Goal: Contribute content: Contribute content

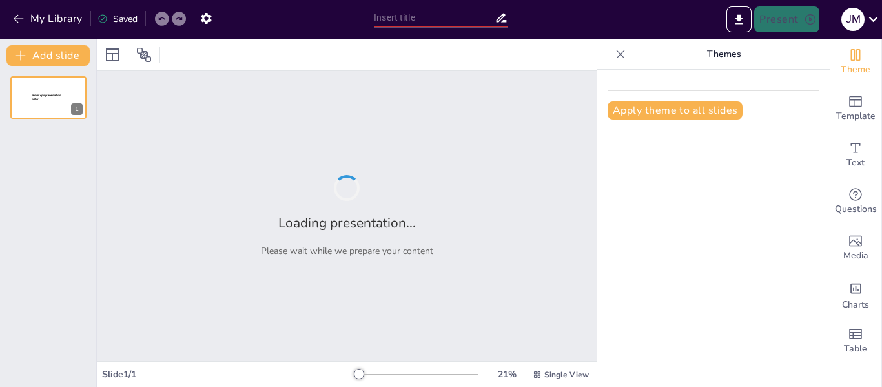
type input "Mate: Más que una Bebida, una Tradición de [PERSON_NAME]"
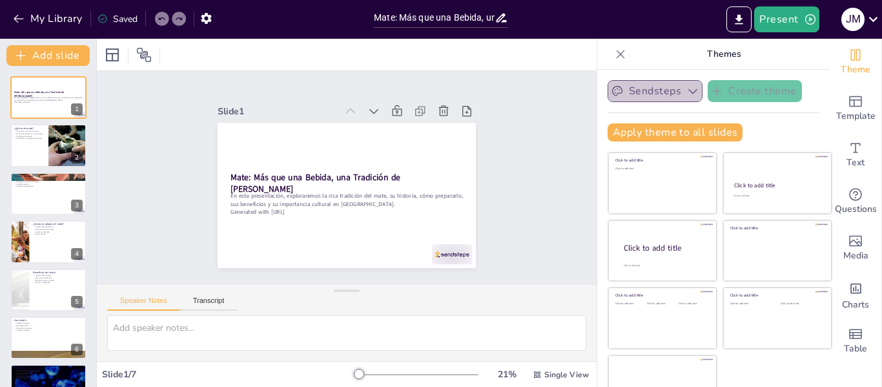
click at [664, 93] on button "Sendsteps" at bounding box center [655, 91] width 95 height 22
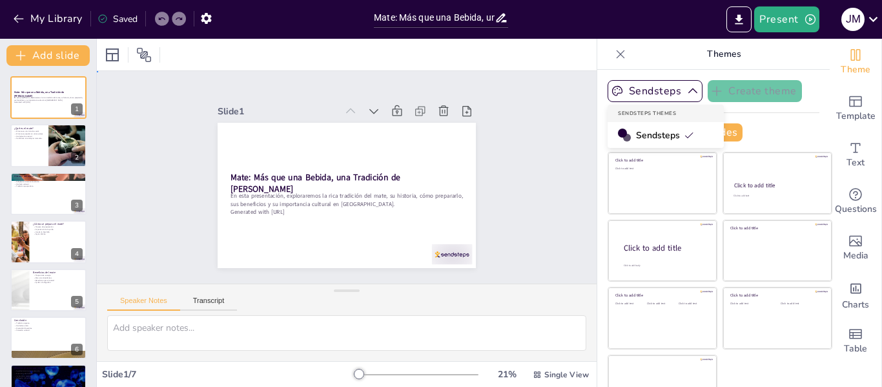
click at [553, 128] on div "Slide 1 Mate: Más que una Bebida, una Tradición de Amistad En esta presentación…" at bounding box center [346, 176] width 519 height 263
click at [41, 149] on div at bounding box center [48, 146] width 77 height 44
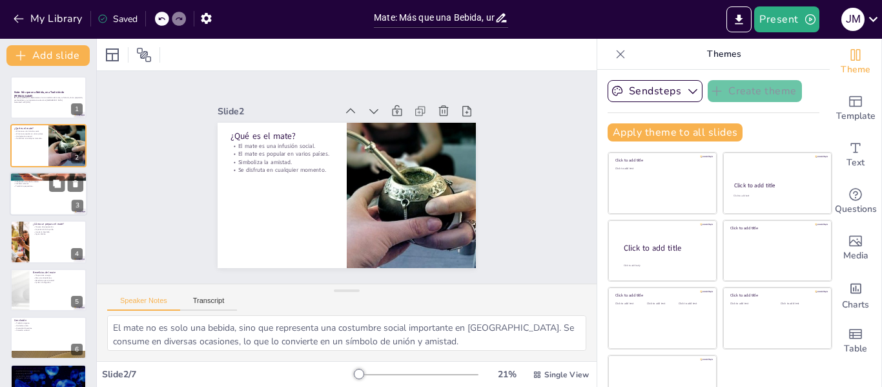
click at [58, 193] on div at bounding box center [48, 194] width 77 height 44
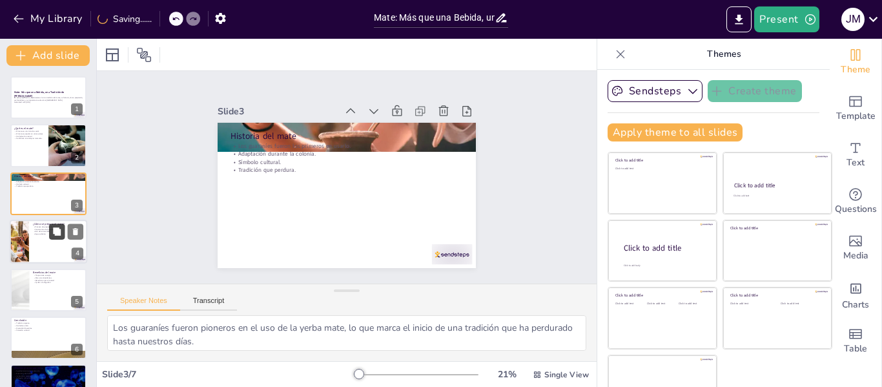
click at [56, 225] on button at bounding box center [56, 231] width 15 height 15
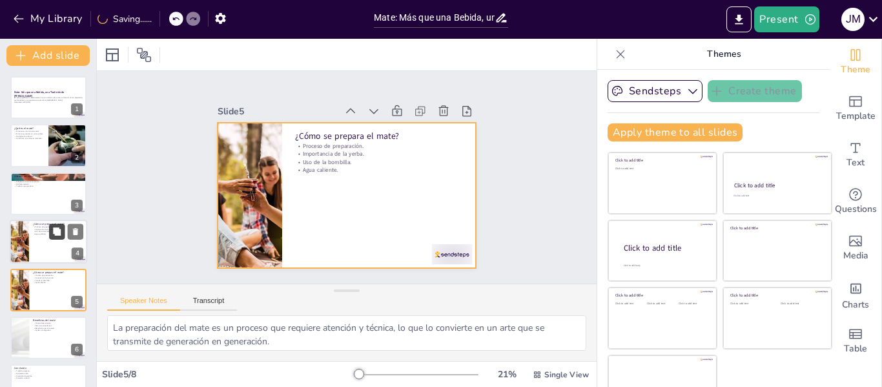
scroll to position [63, 0]
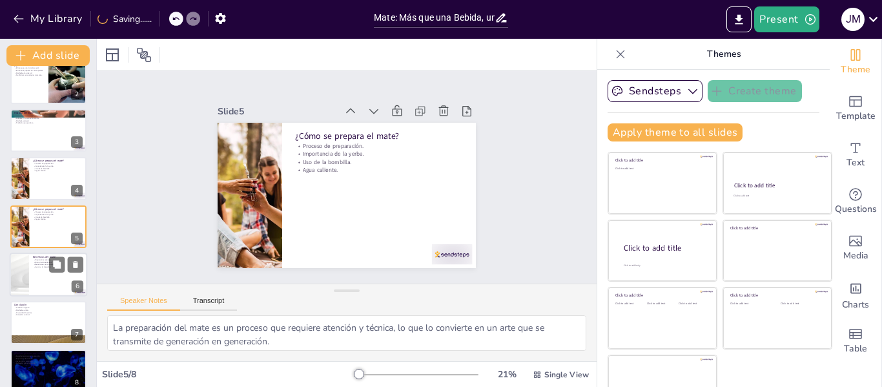
click at [29, 282] on div at bounding box center [48, 274] width 77 height 44
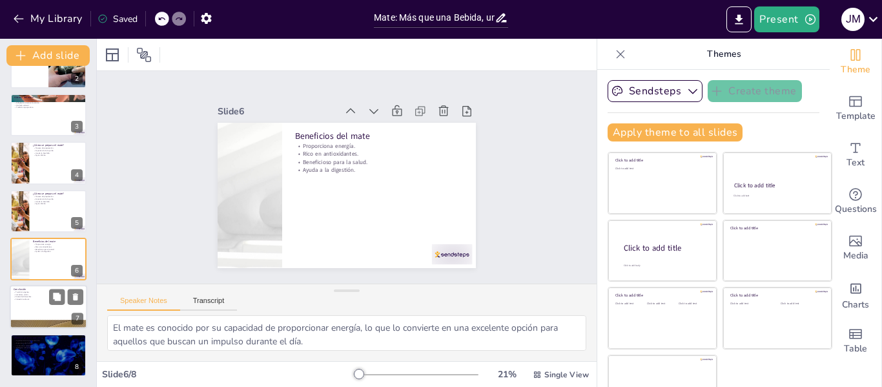
click at [41, 313] on div at bounding box center [48, 307] width 77 height 44
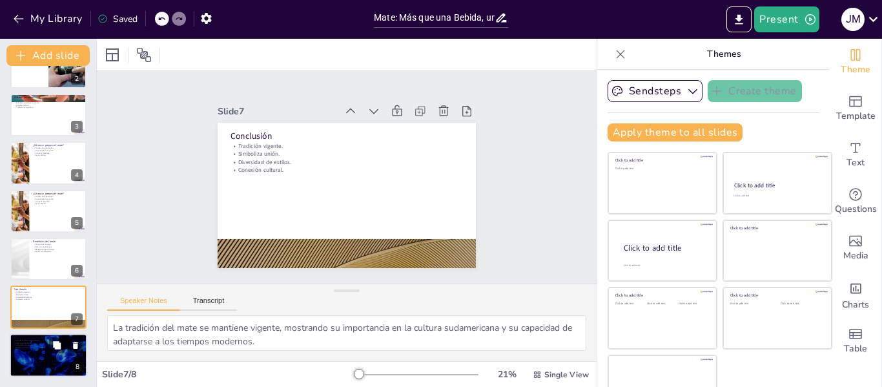
click at [34, 353] on div at bounding box center [48, 355] width 77 height 44
type textarea "Agradecer al público es fundamental, ya que muestra respeto y reconocimiento po…"
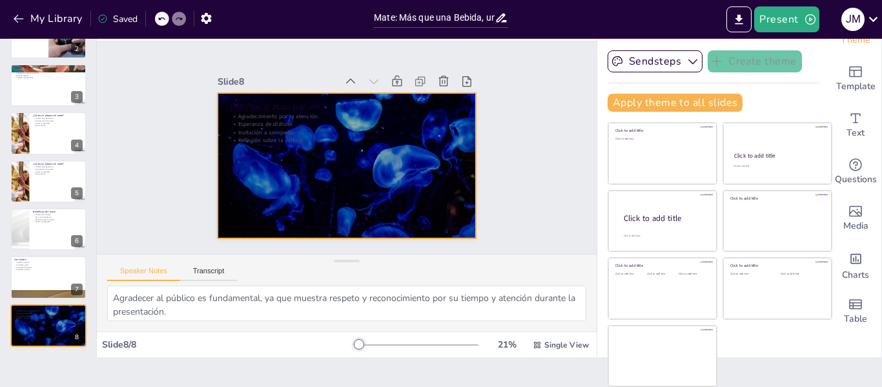
scroll to position [0, 0]
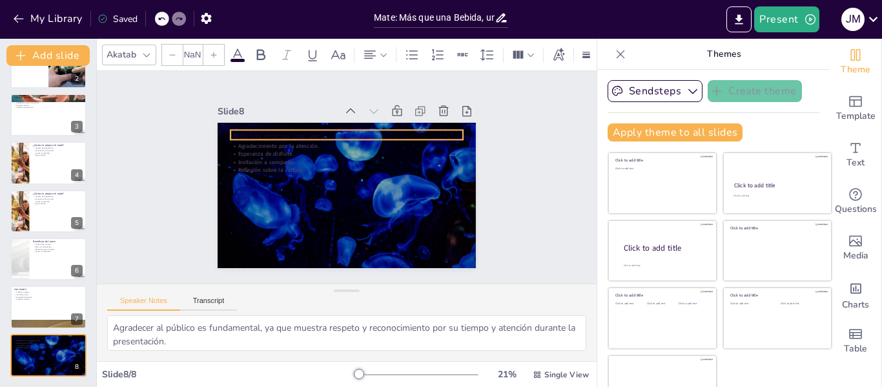
click at [284, 134] on p "¡Muchas gracias por ver!" at bounding box center [351, 136] width 232 height 36
click at [242, 59] on span at bounding box center [238, 60] width 14 height 3
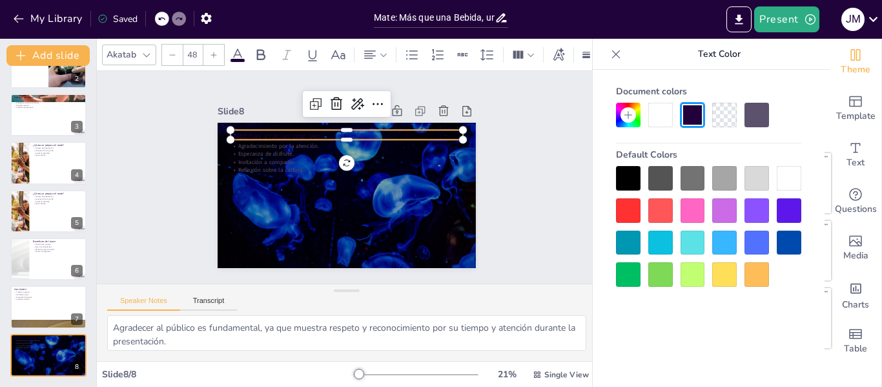
click at [791, 178] on div at bounding box center [789, 178] width 25 height 25
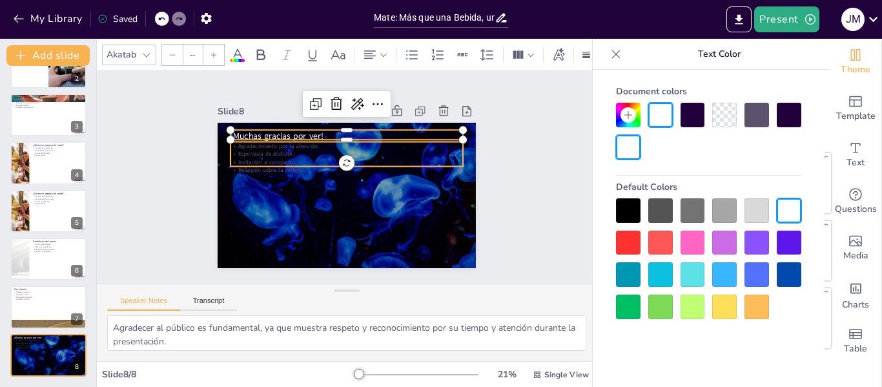
type input "32"
click at [263, 143] on p "Agradecimiento por la atención." at bounding box center [353, 146] width 229 height 56
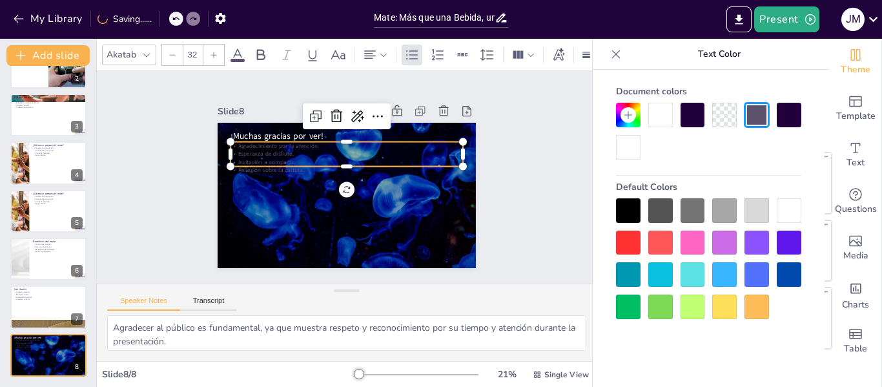
click at [786, 211] on div at bounding box center [789, 210] width 25 height 25
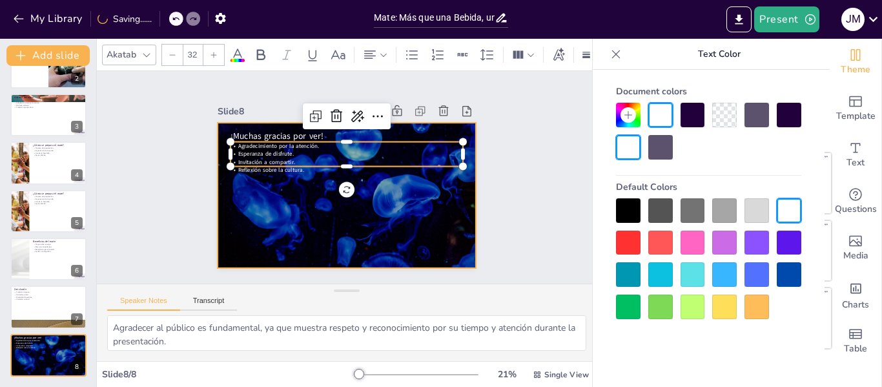
click at [382, 216] on div at bounding box center [345, 195] width 272 height 172
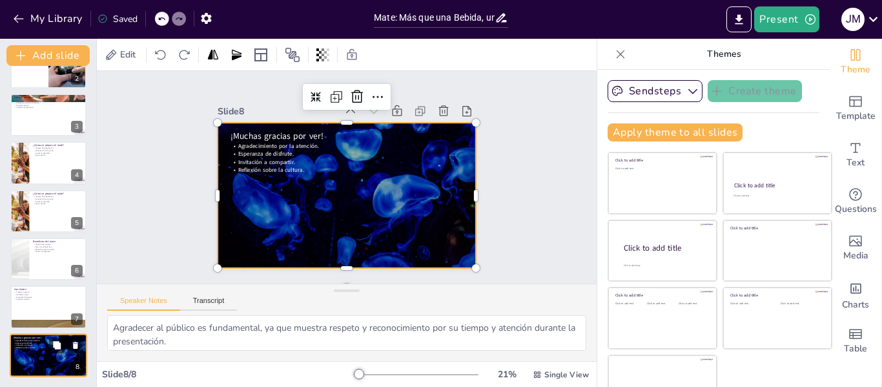
scroll to position [30, 0]
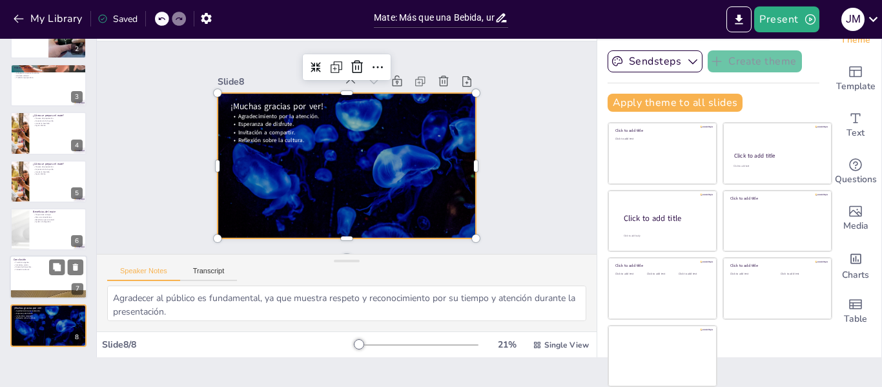
click at [23, 276] on div at bounding box center [48, 278] width 77 height 44
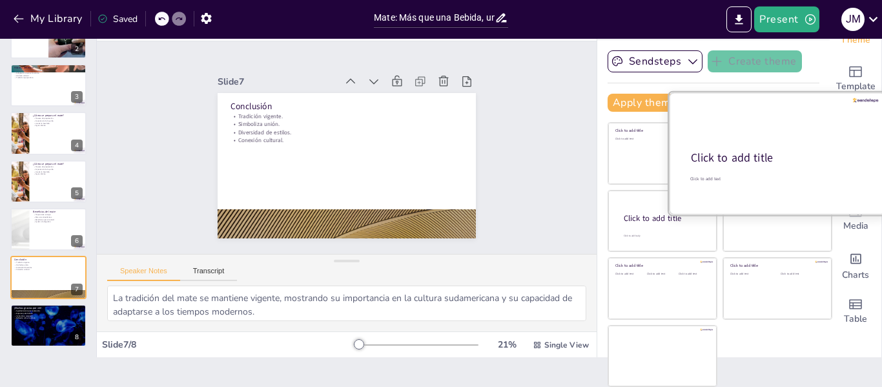
click at [773, 165] on div "Click to add title" at bounding box center [776, 157] width 171 height 15
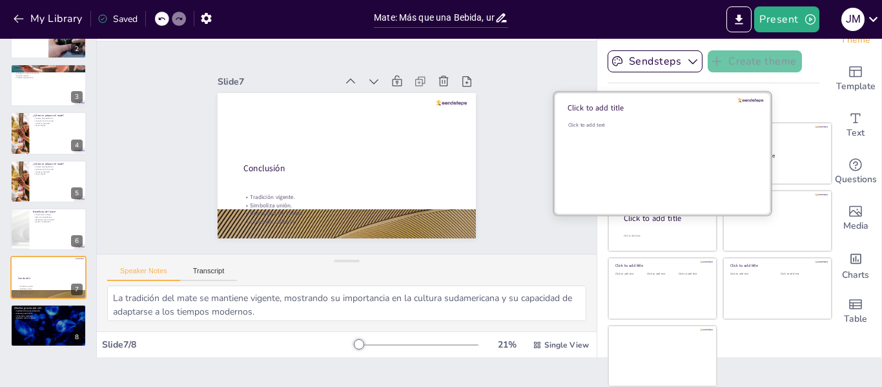
click at [633, 157] on div "Click to add text" at bounding box center [660, 161] width 185 height 80
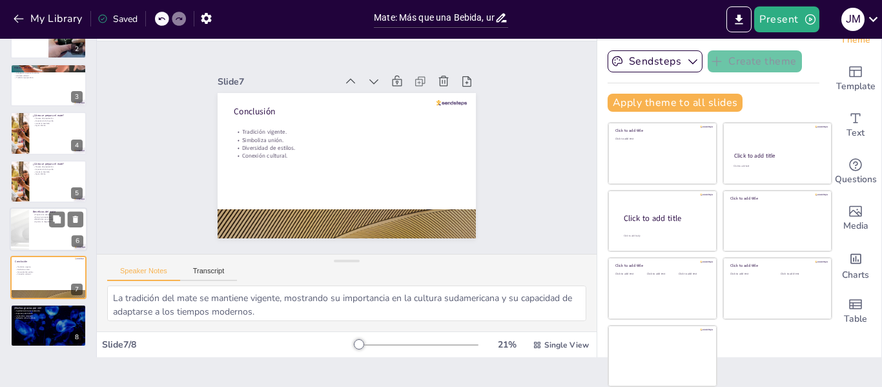
click at [39, 236] on div at bounding box center [48, 229] width 77 height 44
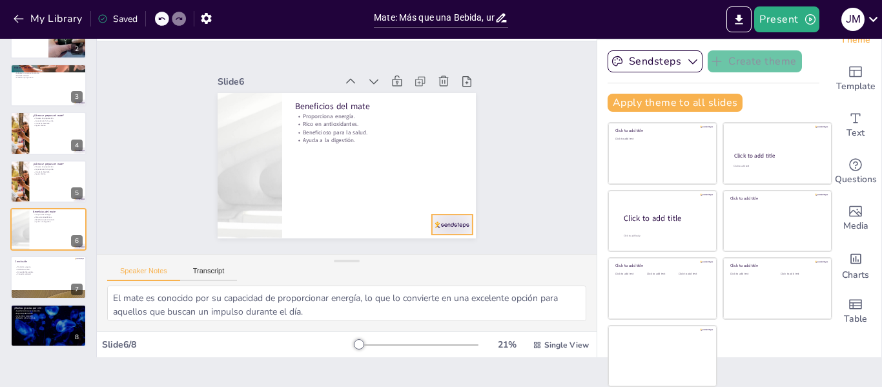
click at [443, 223] on div at bounding box center [443, 235] width 42 height 25
click at [449, 192] on icon at bounding box center [457, 200] width 17 height 17
click at [48, 194] on div at bounding box center [48, 181] width 77 height 44
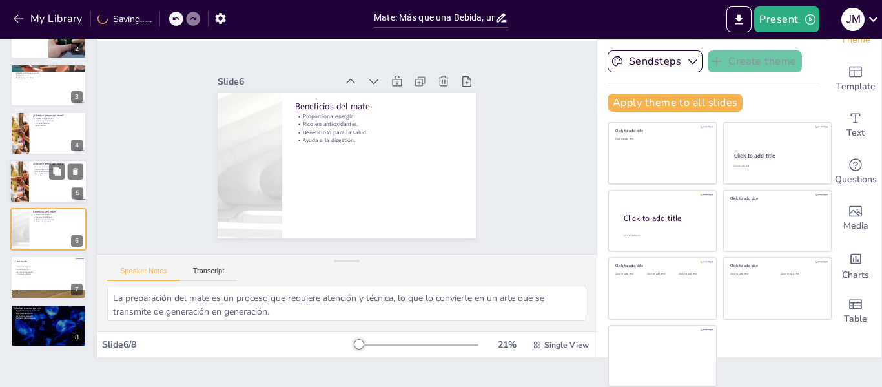
scroll to position [63, 0]
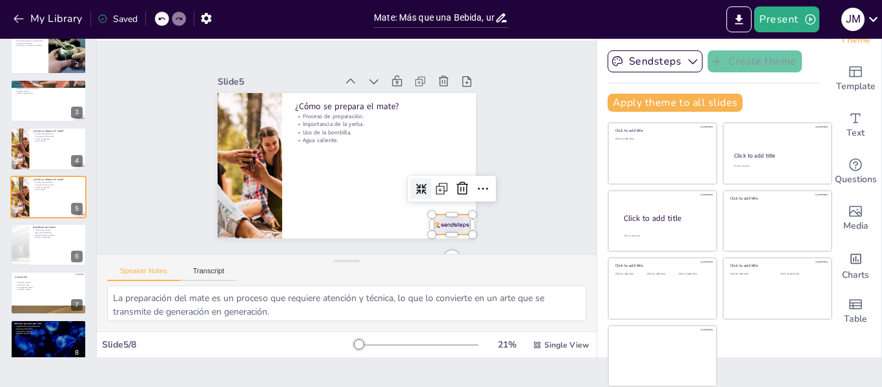
click at [427, 223] on div at bounding box center [443, 235] width 42 height 25
click at [444, 203] on icon at bounding box center [451, 212] width 18 height 18
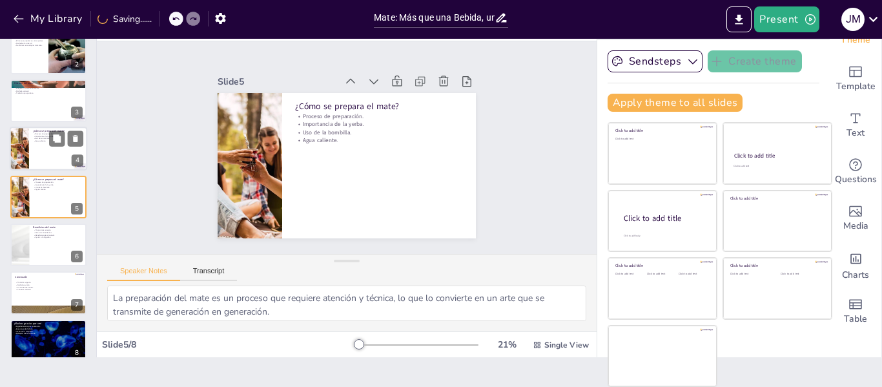
click at [38, 150] on div at bounding box center [48, 149] width 77 height 44
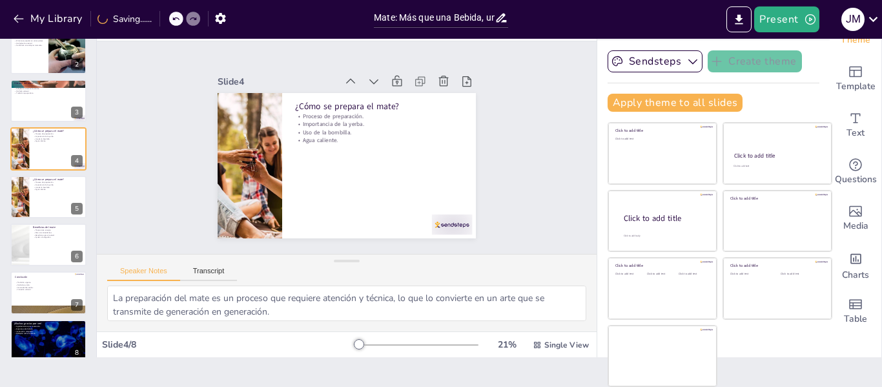
scroll to position [15, 0]
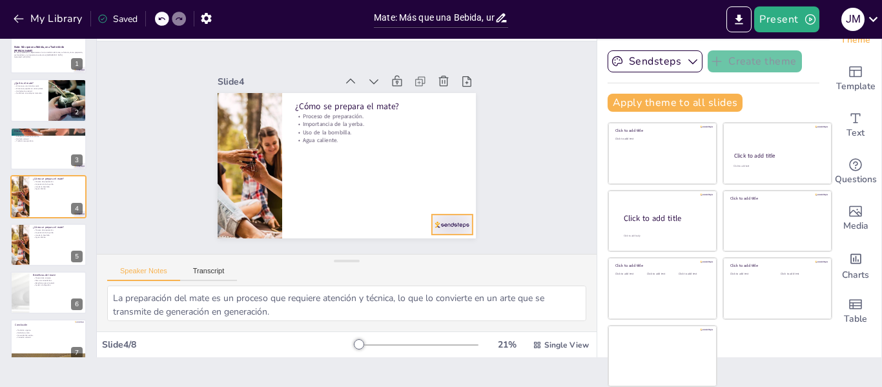
click at [449, 223] on div at bounding box center [443, 235] width 42 height 25
drag, startPoint x: 449, startPoint y: 188, endPoint x: 436, endPoint y: 186, distance: 12.4
click at [448, 212] on icon at bounding box center [444, 221] width 19 height 19
click at [52, 158] on div at bounding box center [48, 149] width 77 height 44
type textarea "Los guaraníes fueron pioneros en el uso de la yerba mate, lo que marca el inici…"
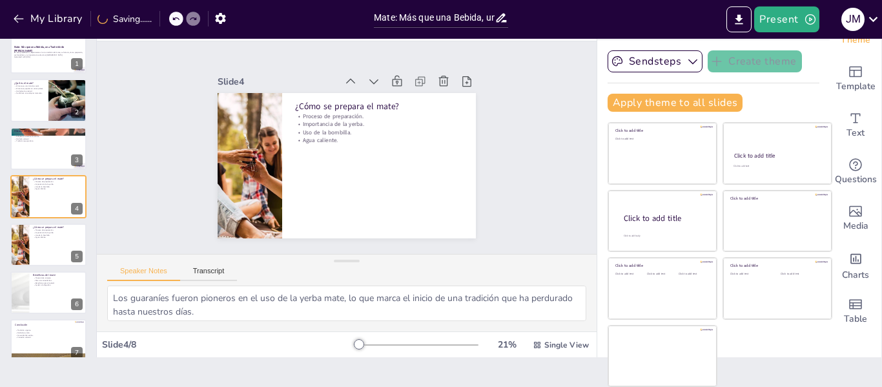
scroll to position [0, 0]
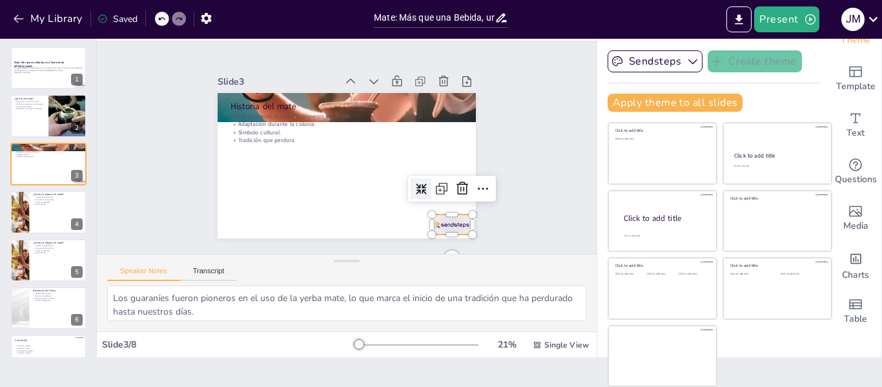
click at [447, 231] on div at bounding box center [434, 245] width 44 height 28
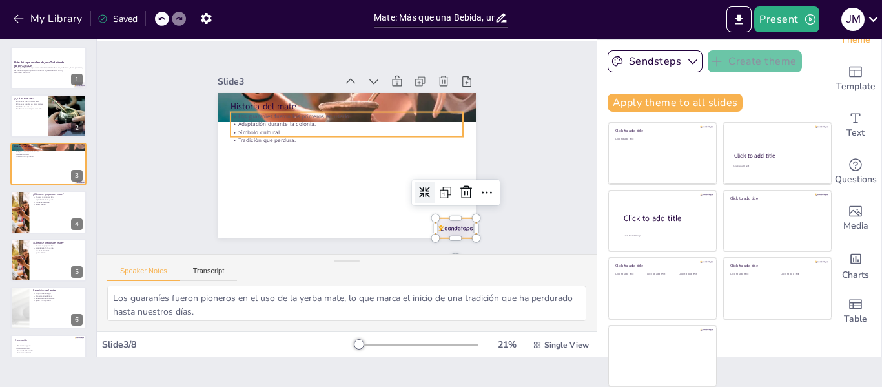
click at [289, 133] on div "Historia del mate Los guaraníes fueron los primeros en usarlo. Adaptación duran…" at bounding box center [345, 166] width 272 height 172
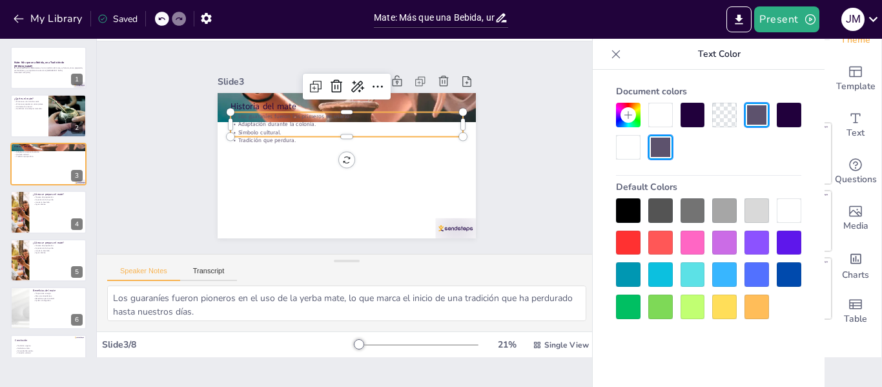
click at [283, 109] on p "Los guaraníes fueron los primeros en usarlo." at bounding box center [353, 116] width 229 height 56
click at [371, 109] on p "Los guaraníes fueron los primeros en usarlo." at bounding box center [350, 116] width 232 height 32
click at [807, 220] on div "Document colors Default Colors" at bounding box center [708, 199] width 211 height 239
click at [796, 215] on div at bounding box center [789, 210] width 25 height 25
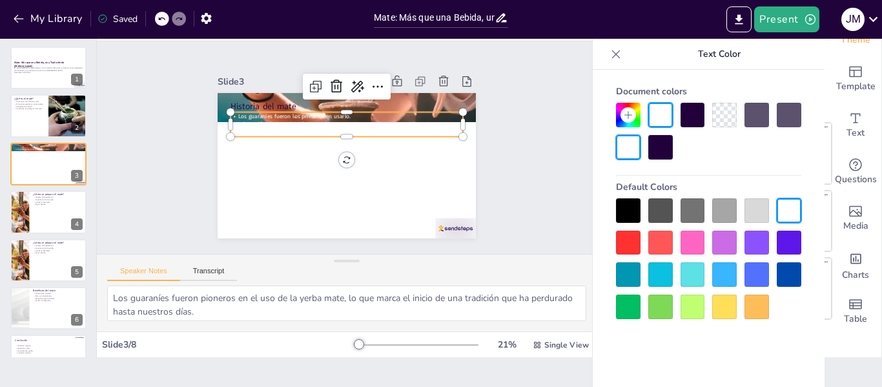
click at [627, 212] on div at bounding box center [628, 210] width 25 height 25
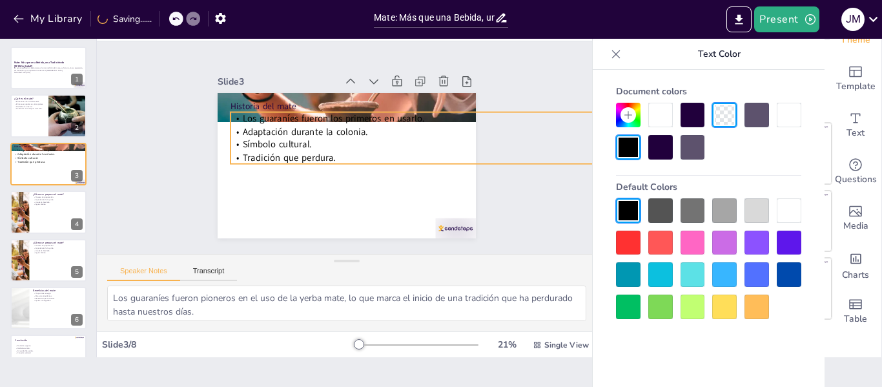
drag, startPoint x: 450, startPoint y: 130, endPoint x: 442, endPoint y: 145, distance: 17.1
click at [442, 145] on div "Historia del mate Los guaraníes fueron los primeros en usarlo. Adaptación duran…" at bounding box center [347, 165] width 258 height 145
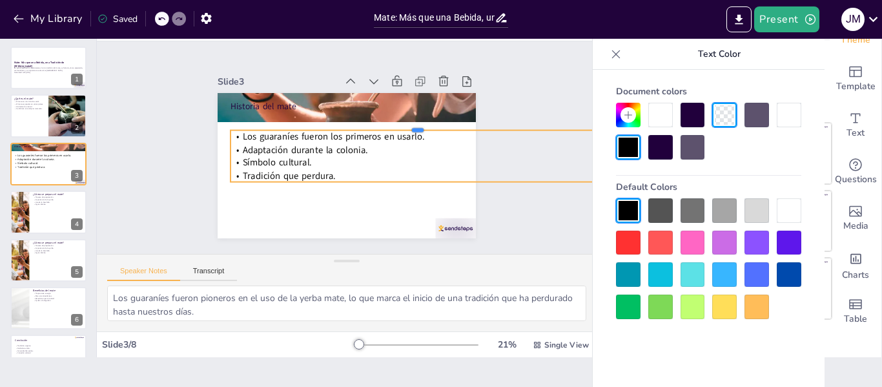
drag, startPoint x: 402, startPoint y: 107, endPoint x: 392, endPoint y: 125, distance: 20.8
click at [392, 125] on div at bounding box center [420, 132] width 374 height 49
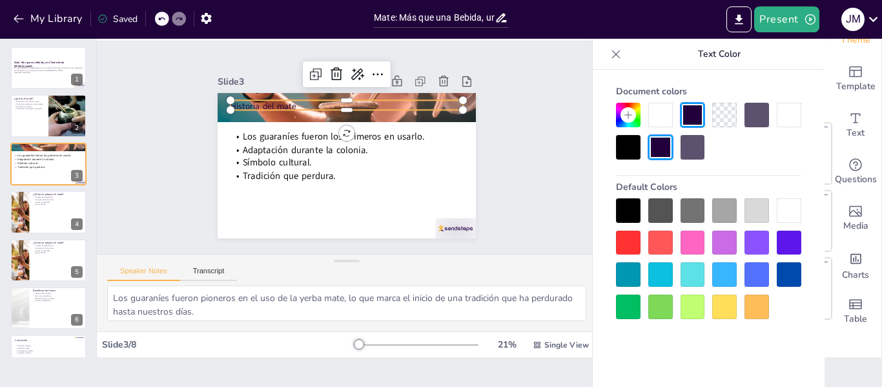
type input "48"
click at [278, 103] on p "Historia del mate" at bounding box center [351, 106] width 232 height 36
click at [617, 153] on div at bounding box center [628, 147] width 25 height 25
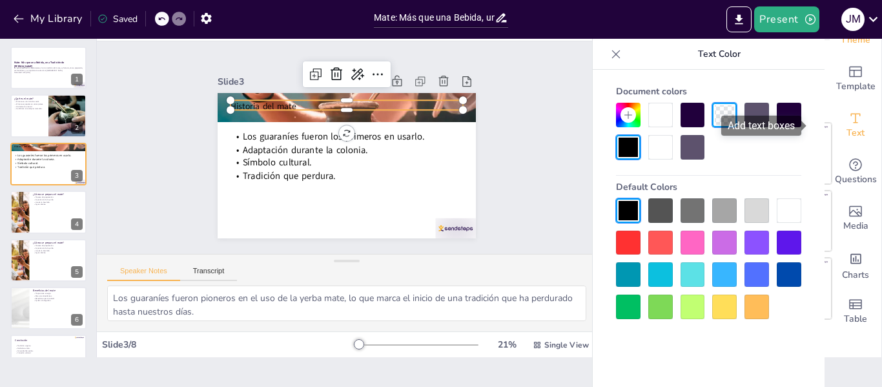
click at [846, 126] on span "Text" at bounding box center [855, 133] width 18 height 14
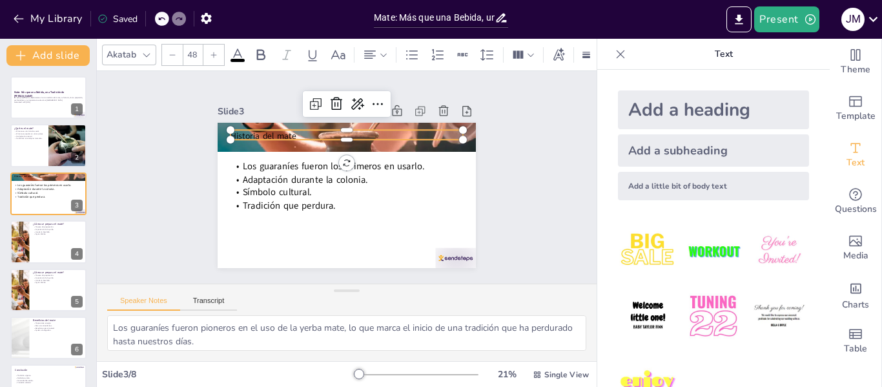
click at [638, 318] on img at bounding box center [648, 316] width 60 height 60
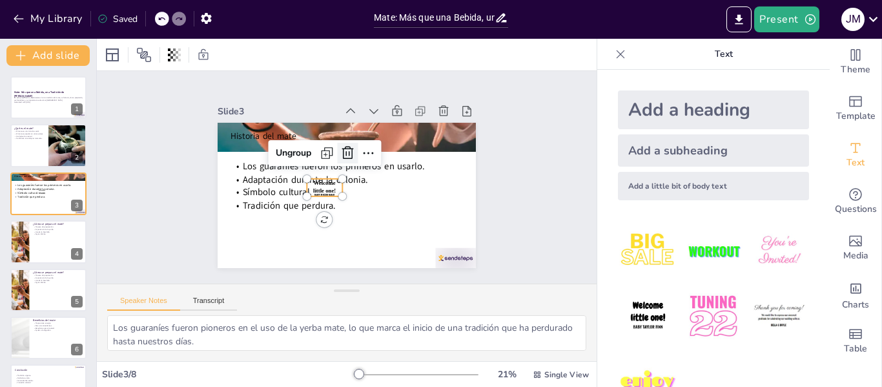
click at [343, 149] on icon at bounding box center [349, 153] width 13 height 14
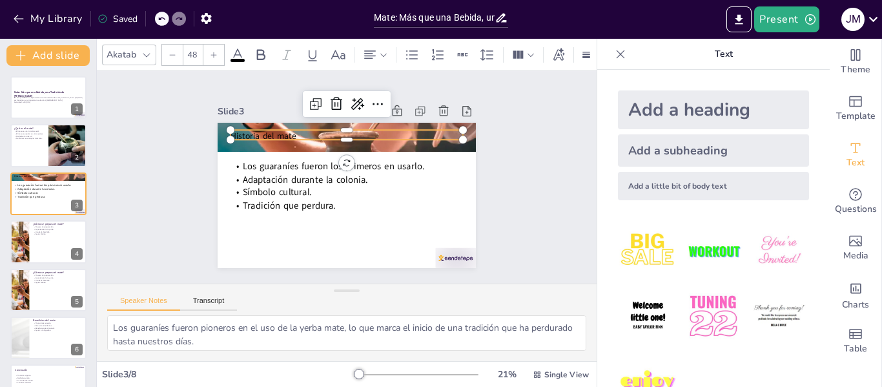
click at [285, 129] on span "Historia del mate" at bounding box center [268, 127] width 67 height 19
click at [214, 52] on icon at bounding box center [214, 55] width 6 height 6
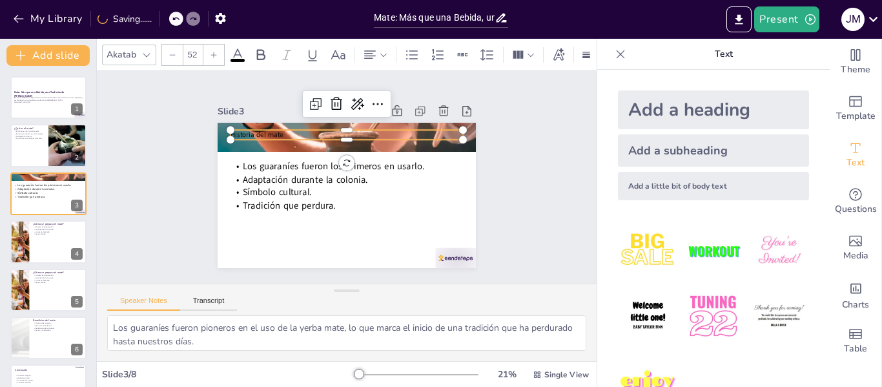
click at [214, 52] on icon at bounding box center [214, 55] width 6 height 6
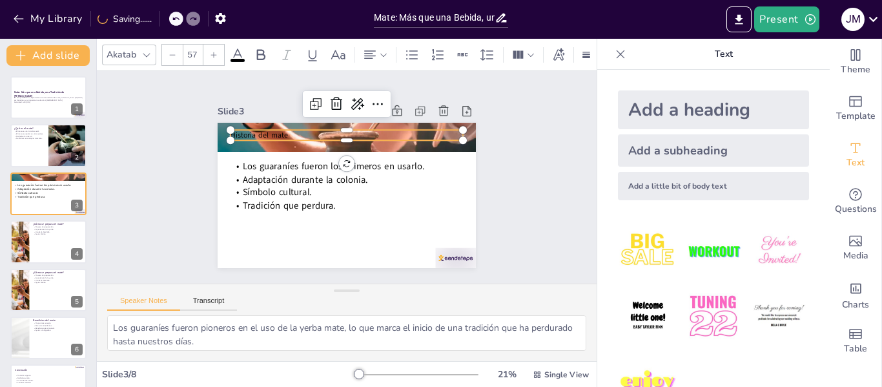
click at [214, 52] on icon at bounding box center [214, 55] width 6 height 6
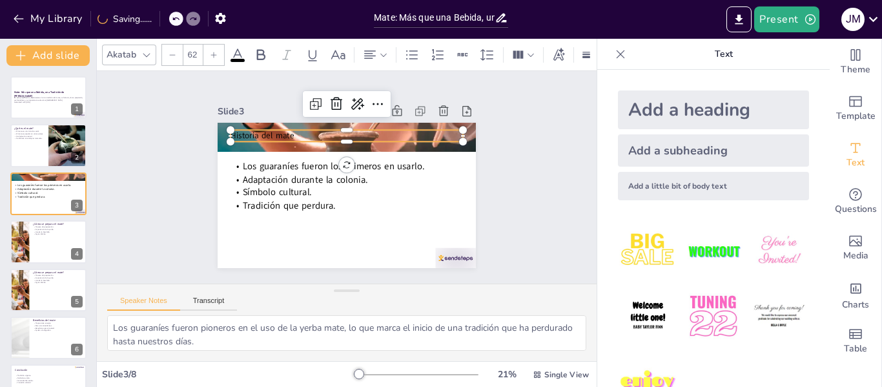
click at [214, 52] on icon at bounding box center [214, 55] width 6 height 6
click at [267, 48] on icon at bounding box center [260, 54] width 15 height 15
click at [260, 54] on icon at bounding box center [261, 54] width 8 height 11
click at [218, 49] on div at bounding box center [213, 55] width 21 height 21
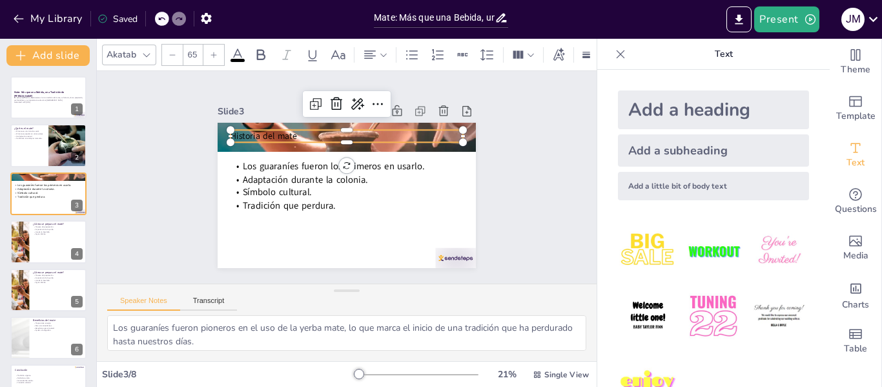
click at [218, 49] on div at bounding box center [213, 55] width 21 height 21
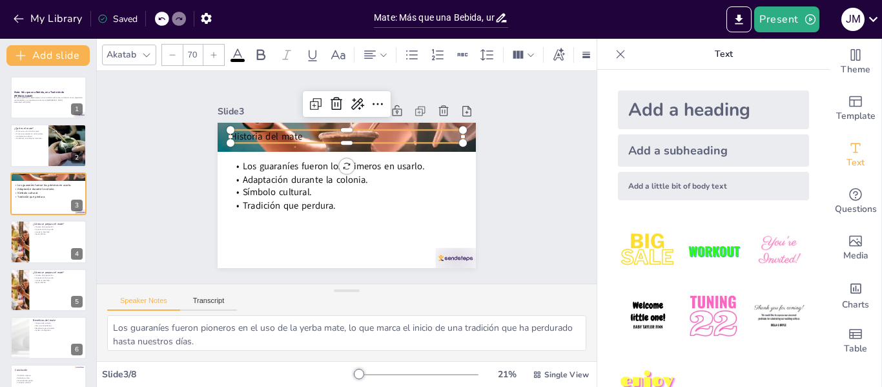
click at [218, 49] on div at bounding box center [213, 55] width 21 height 21
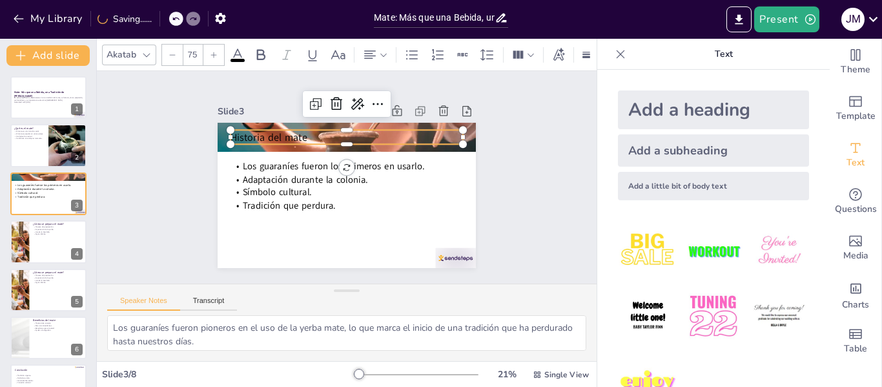
click at [218, 49] on div at bounding box center [213, 55] width 21 height 21
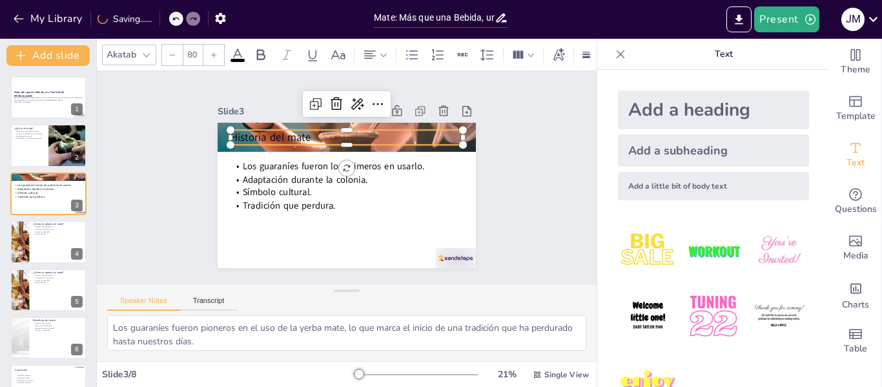
click at [218, 49] on div at bounding box center [213, 55] width 21 height 21
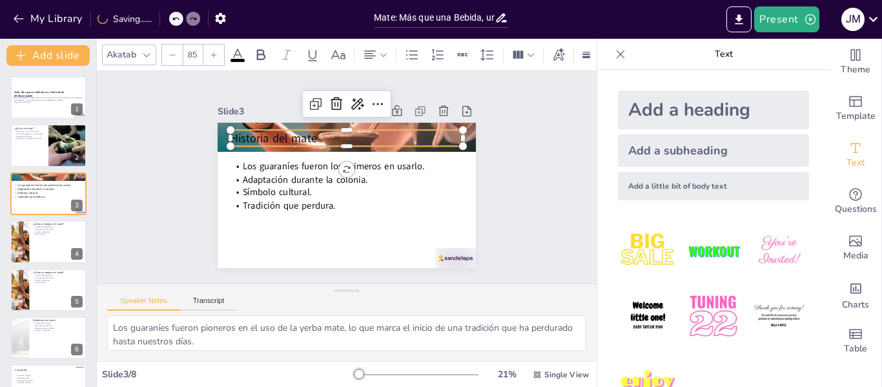
click at [218, 49] on div at bounding box center [213, 55] width 21 height 21
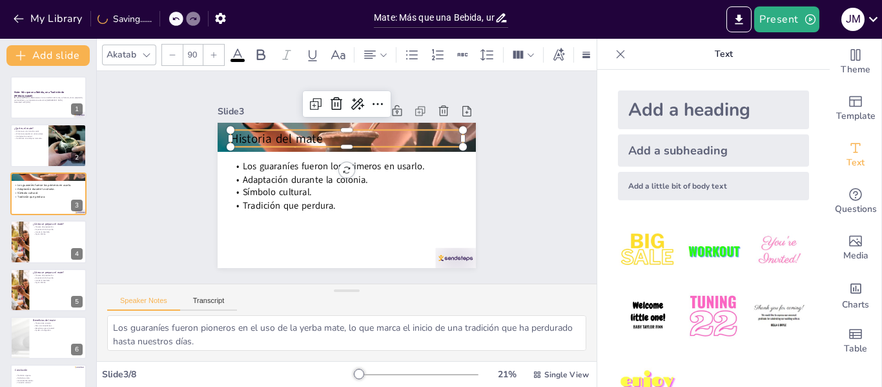
click at [218, 49] on div at bounding box center [213, 55] width 21 height 21
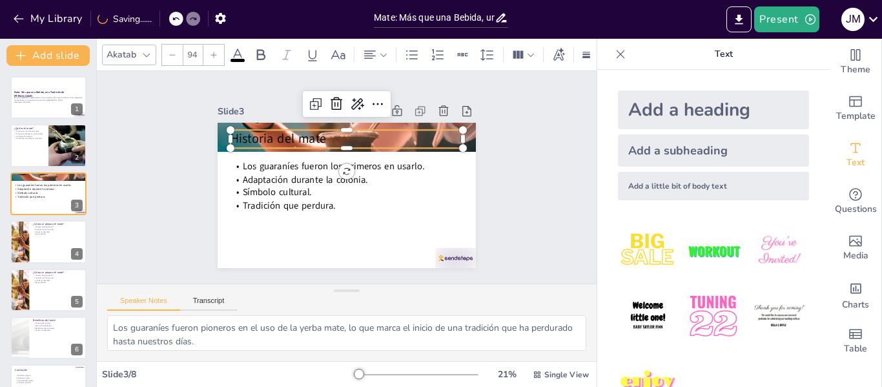
type input "95"
click at [48, 139] on div at bounding box center [67, 146] width 65 height 44
type textarea "El mate no es solo una bebida, sino que representa una costumbre social importa…"
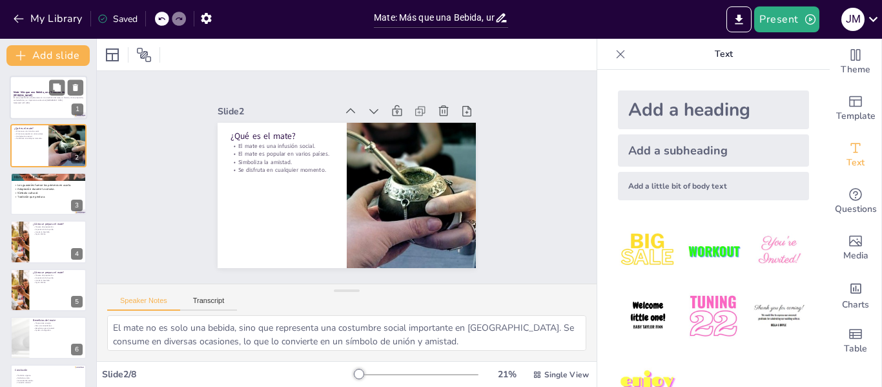
click at [63, 97] on p "En esta presentación, exploraremos la rica tradición del mate, su historia, cóm…" at bounding box center [49, 98] width 70 height 5
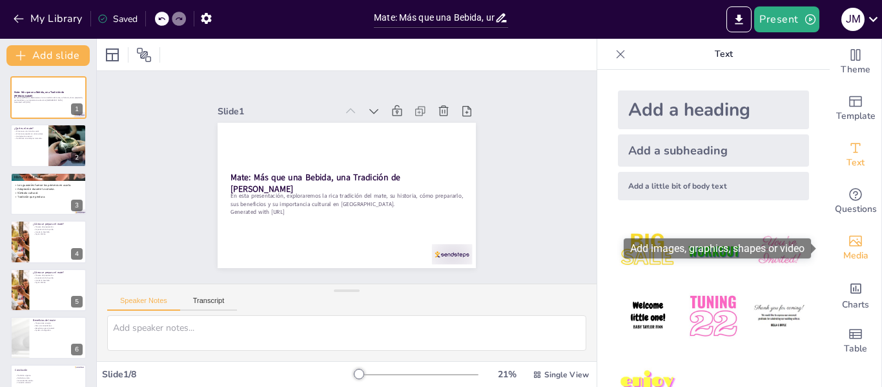
click at [860, 247] on div "Media" at bounding box center [856, 248] width 52 height 46
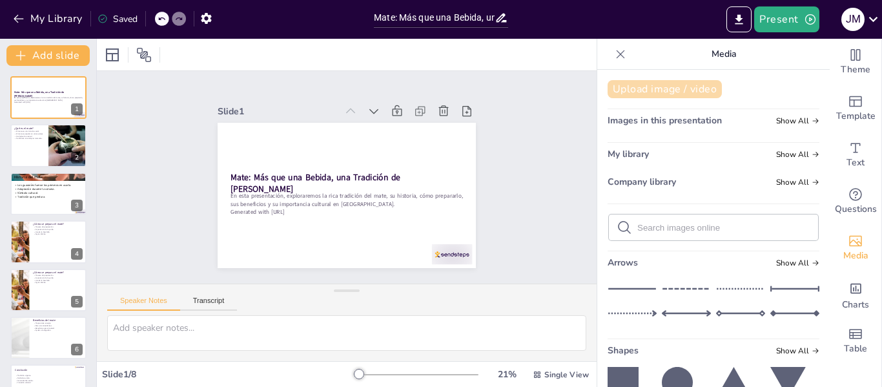
click at [681, 90] on button "Upload image / video" at bounding box center [665, 89] width 114 height 18
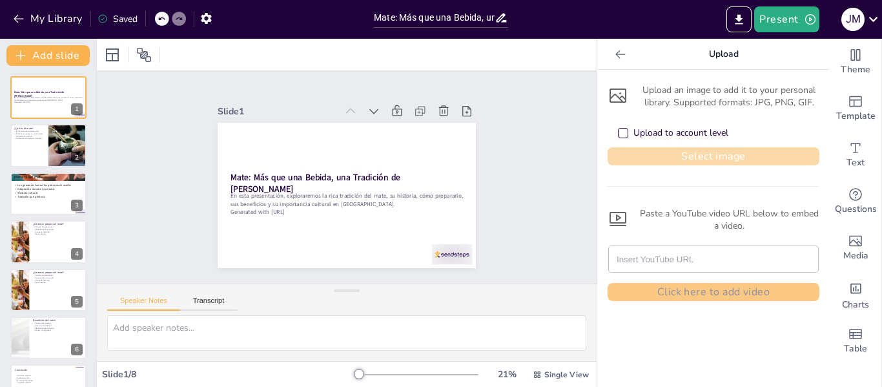
click at [657, 156] on button "Select image" at bounding box center [714, 156] width 212 height 18
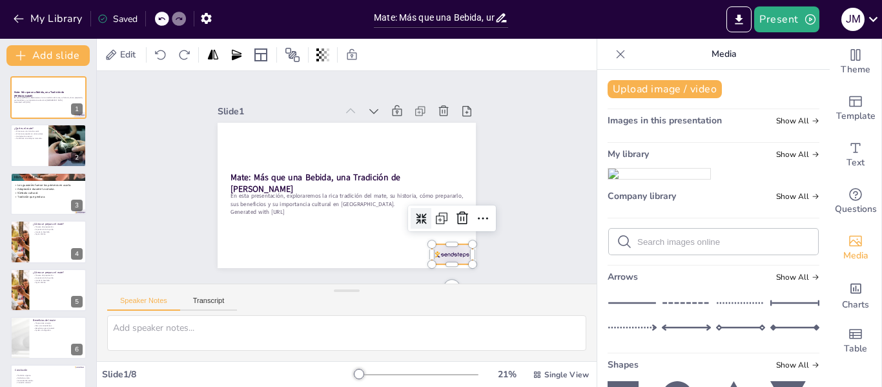
click at [395, 284] on div at bounding box center [373, 305] width 43 height 42
click at [409, 282] on div at bounding box center [386, 302] width 45 height 40
click at [456, 210] on icon at bounding box center [462, 217] width 15 height 15
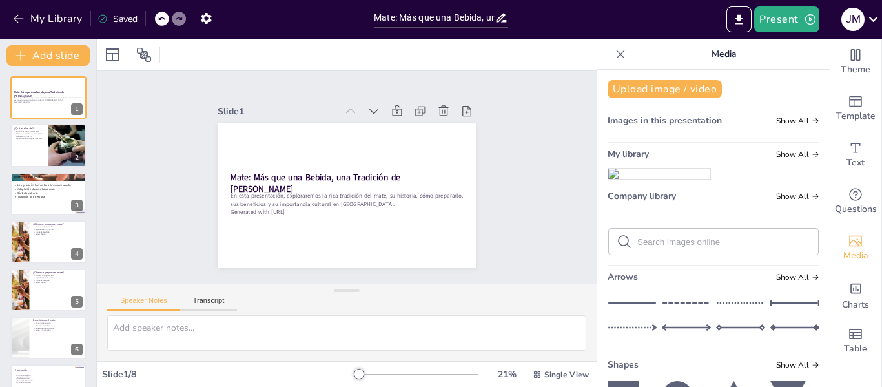
click at [520, 176] on div "Slide 1 Mate: Más que una Bebida, una Tradición de Amistad En esta presentación…" at bounding box center [346, 176] width 533 height 311
click at [220, 306] on button "Transcript" at bounding box center [208, 303] width 57 height 14
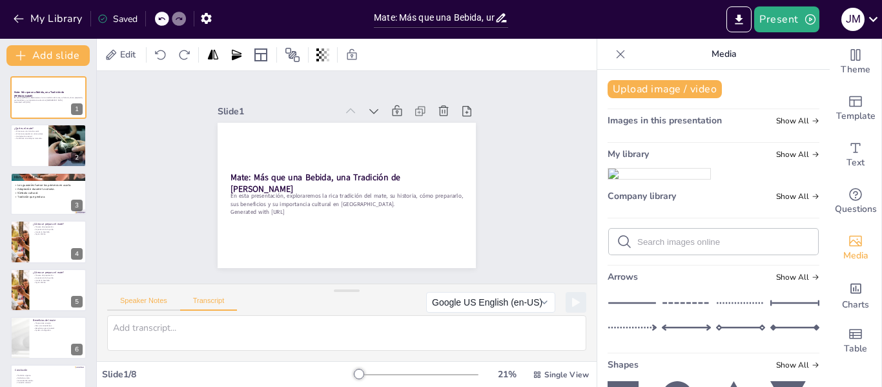
click at [145, 302] on button "Speaker Notes" at bounding box center [143, 303] width 73 height 14
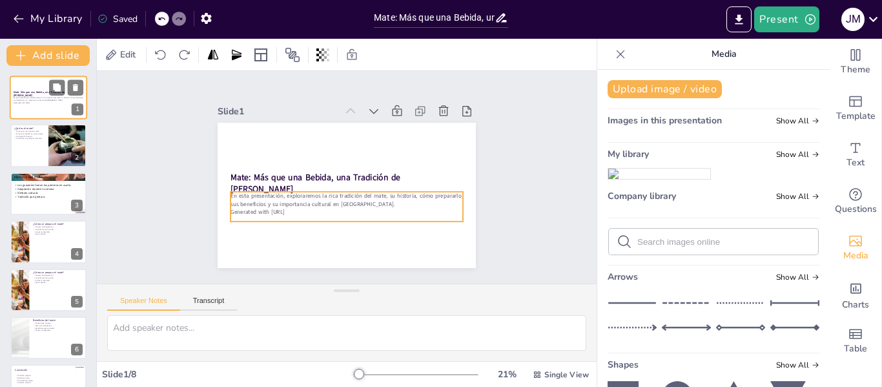
click at [42, 97] on p "En esta presentación, exploraremos la rica tradición del mate, su historia, cóm…" at bounding box center [49, 98] width 70 height 5
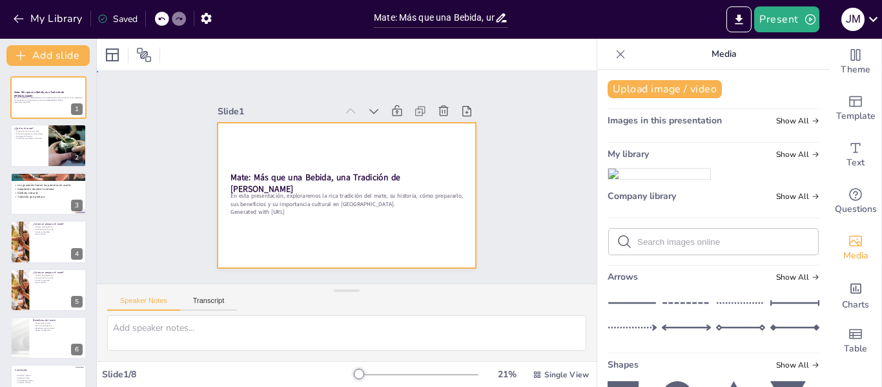
click at [297, 152] on div at bounding box center [347, 195] width 258 height 145
click at [311, 148] on div at bounding box center [342, 195] width 283 height 196
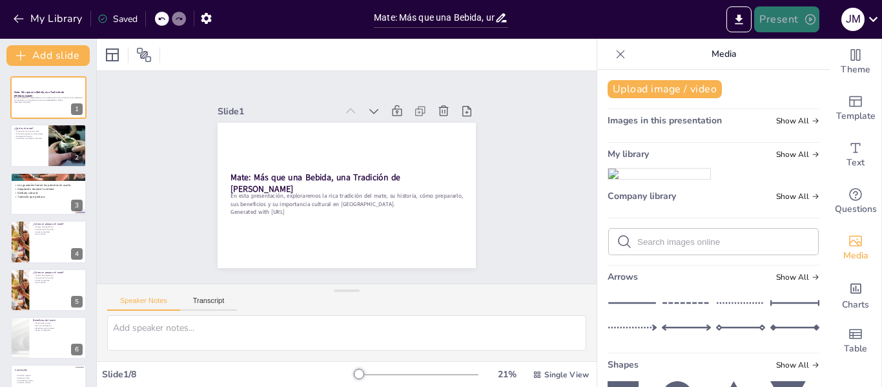
click at [784, 21] on button "Present" at bounding box center [786, 19] width 65 height 26
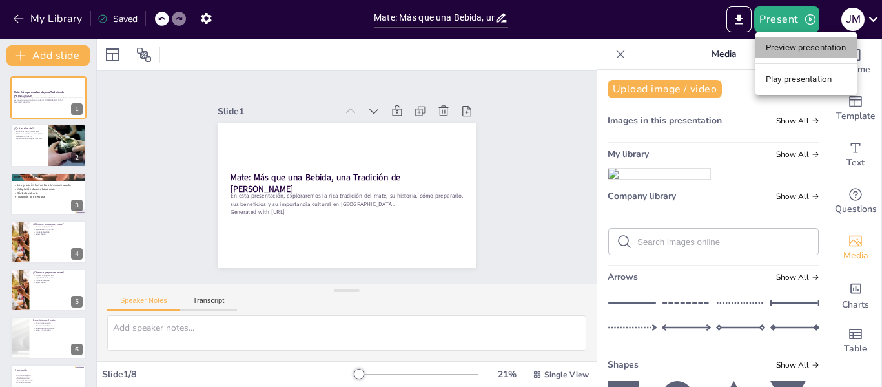
click at [812, 54] on li "Preview presentation" at bounding box center [805, 47] width 101 height 21
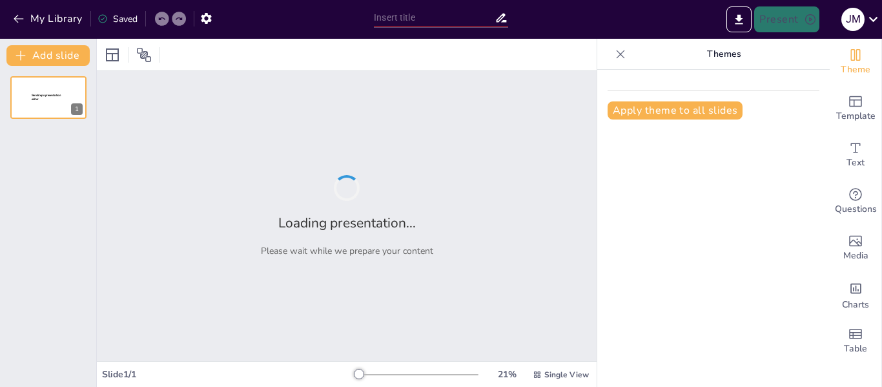
type input "Mate: Más que una Bebida, una Tradición de [PERSON_NAME]"
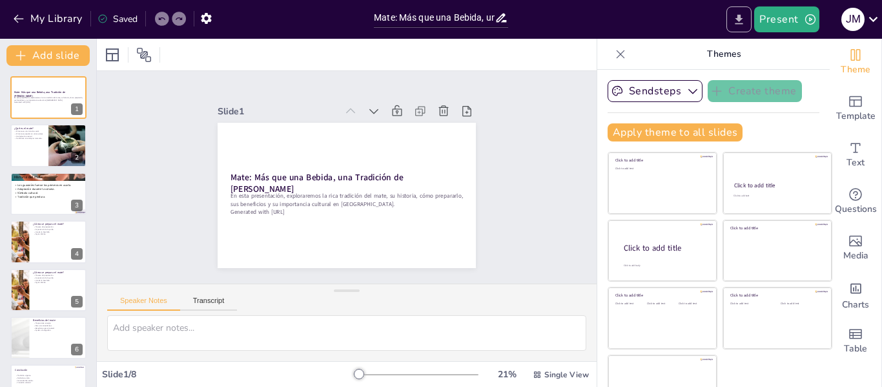
click at [739, 23] on icon "Export to PowerPoint" at bounding box center [739, 20] width 14 height 14
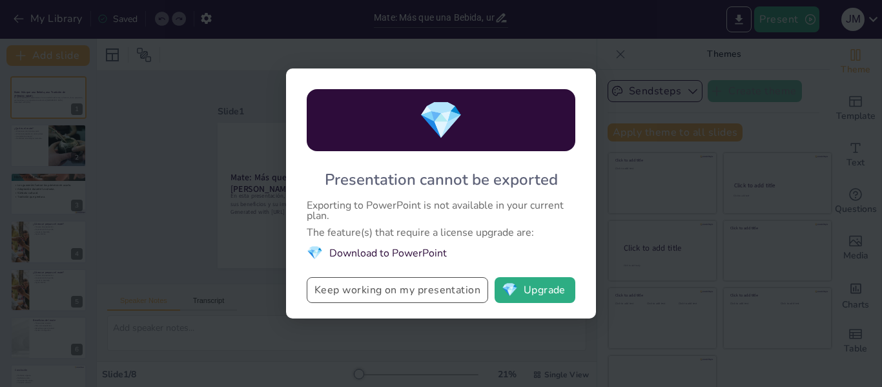
click at [439, 296] on button "Keep working on my presentation" at bounding box center [397, 290] width 181 height 26
